Goal: Information Seeking & Learning: Compare options

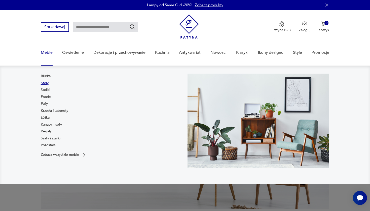
click at [45, 85] on link "Stoły" at bounding box center [45, 83] width 8 height 5
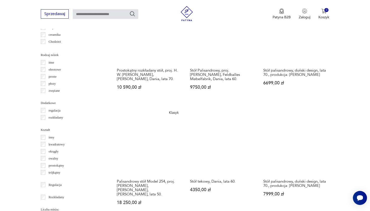
scroll to position [560, 0]
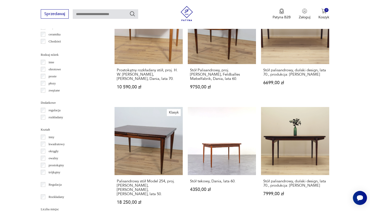
click at [30, 205] on section "Filtruj produkty Cena MIN MAX OK Promocja Datowanie OK Kraj pochodzenia Dania (…" at bounding box center [185, 10] width 370 height 723
click at [43, 156] on div "owalny" at bounding box center [72, 158] width 62 height 7
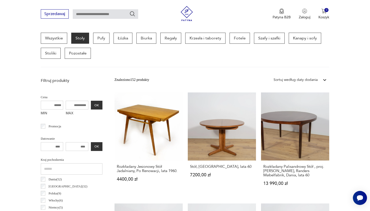
click at [43, 160] on div "Kraj pochodzenia Dania ( 52 ) [GEOGRAPHIC_DATA] ( 32 ) [GEOGRAPHIC_DATA] ( 9 ) …" at bounding box center [72, 191] width 62 height 70
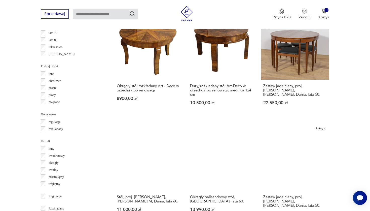
scroll to position [548, 0]
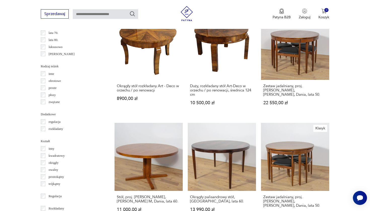
click at [28, 211] on section "Filtruj produkty Cena MIN MAX OK Promocja Datowanie OK Kraj pochodzenia Dania (…" at bounding box center [185, 22] width 370 height 723
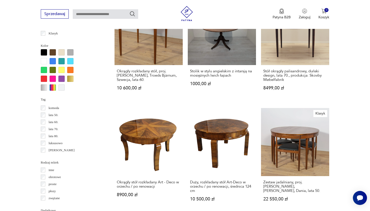
scroll to position [455, 0]
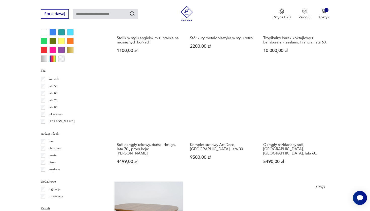
scroll to position [487, 0]
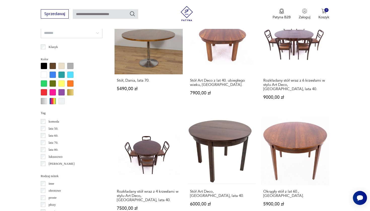
scroll to position [440, 0]
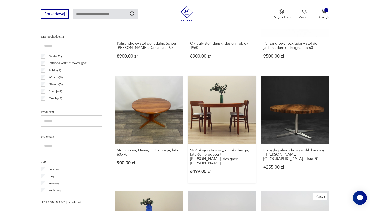
click at [188, 103] on link "Stół okrągły tekowy, duński design, lata 60., producent: [PERSON_NAME], designe…" at bounding box center [222, 129] width 68 height 107
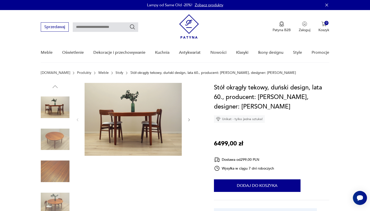
click at [188, 120] on icon "button" at bounding box center [189, 120] width 4 height 4
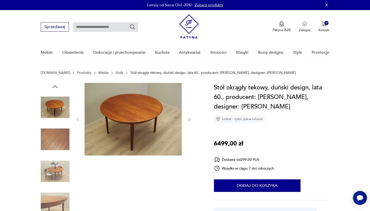
click at [188, 120] on icon "button" at bounding box center [189, 120] width 4 height 4
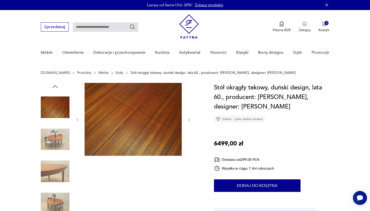
click at [188, 120] on icon "button" at bounding box center [189, 120] width 4 height 4
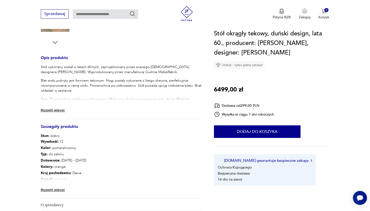
scroll to position [184, 0]
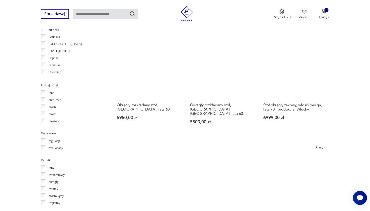
scroll to position [533, 0]
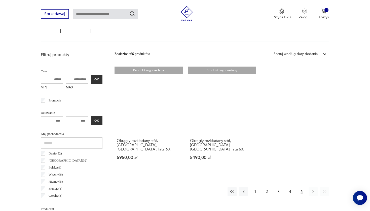
scroll to position [162, 0]
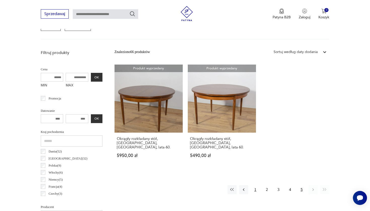
click at [258, 185] on button "1" at bounding box center [255, 189] width 9 height 9
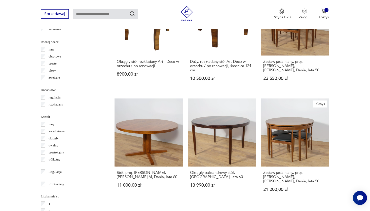
scroll to position [519, 0]
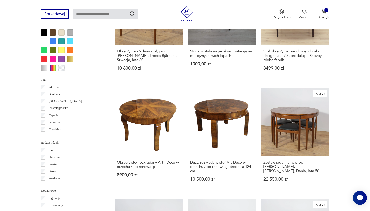
scroll to position [134, 0]
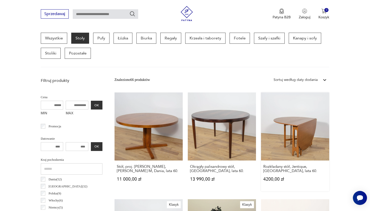
click at [261, 115] on link "Rozkładany stół, Jentique, [GEOGRAPHIC_DATA], lata 60. 4200,00 zł" at bounding box center [295, 142] width 68 height 99
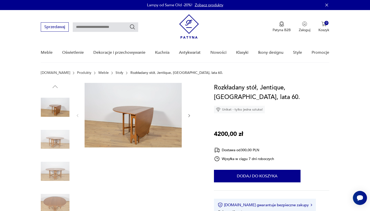
click at [189, 117] on icon "button" at bounding box center [189, 115] width 2 height 3
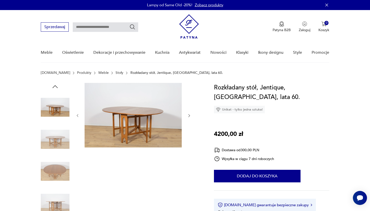
click at [189, 117] on icon "button" at bounding box center [189, 115] width 2 height 3
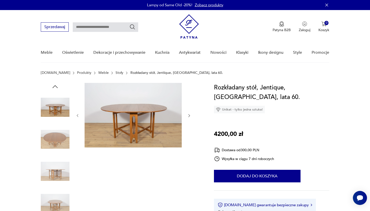
click at [189, 117] on icon "button" at bounding box center [189, 115] width 2 height 3
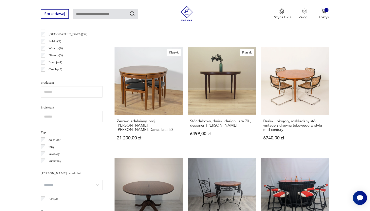
scroll to position [287, 0]
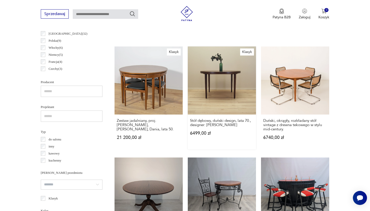
click at [188, 73] on link "Klasyk Stół dębowy, duński design, lata 70., designer: [PERSON_NAME] 6499,00 zł" at bounding box center [222, 98] width 68 height 103
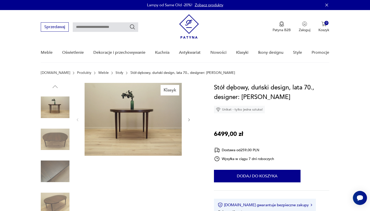
click at [189, 121] on icon "button" at bounding box center [189, 120] width 4 height 4
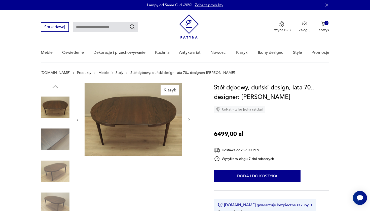
click at [189, 121] on icon "button" at bounding box center [189, 120] width 4 height 4
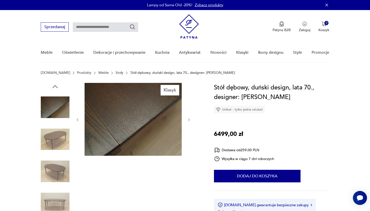
click at [189, 121] on icon "button" at bounding box center [189, 120] width 4 height 4
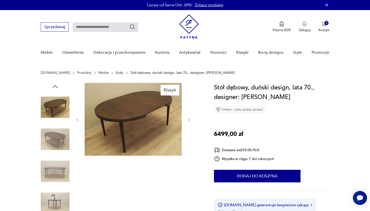
click at [189, 121] on icon "button" at bounding box center [189, 120] width 4 height 4
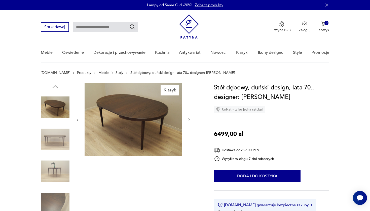
click at [189, 121] on icon "button" at bounding box center [189, 120] width 4 height 4
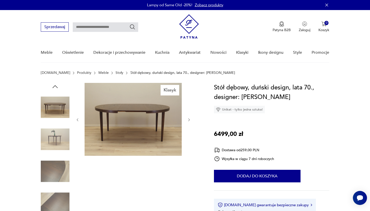
click at [191, 120] on icon "button" at bounding box center [189, 120] width 4 height 4
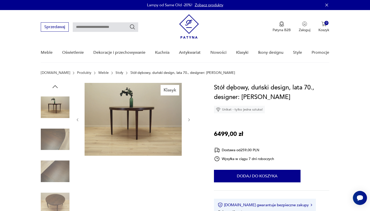
click at [191, 120] on icon "button" at bounding box center [189, 120] width 4 height 4
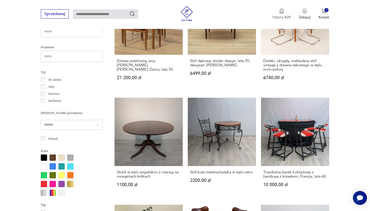
scroll to position [327, 0]
